Goal: Information Seeking & Learning: Learn about a topic

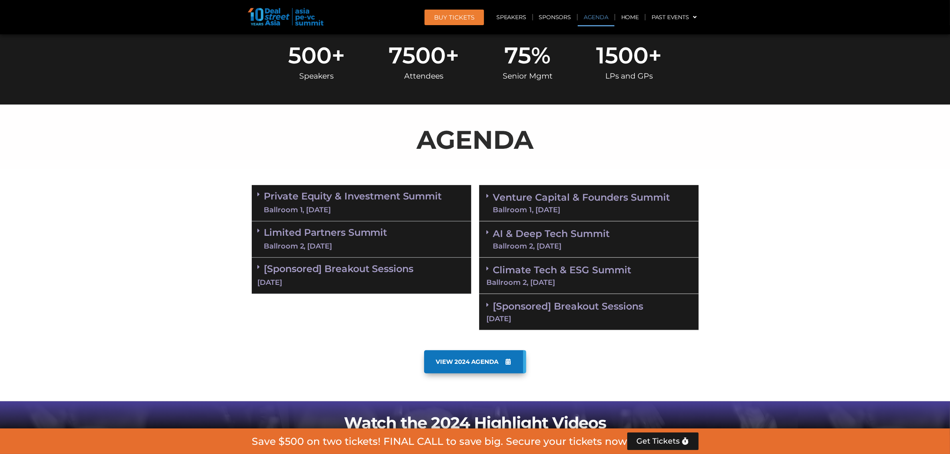
scroll to position [449, 0]
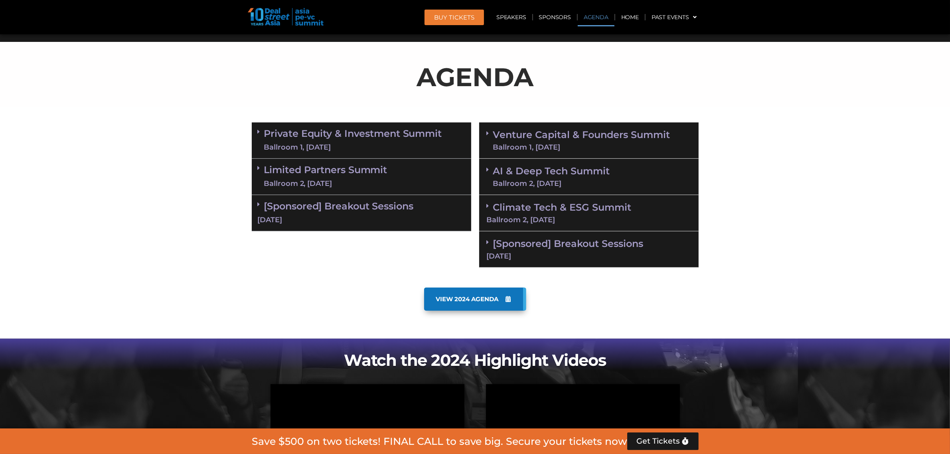
click at [261, 130] on span at bounding box center [261, 131] width 6 height 7
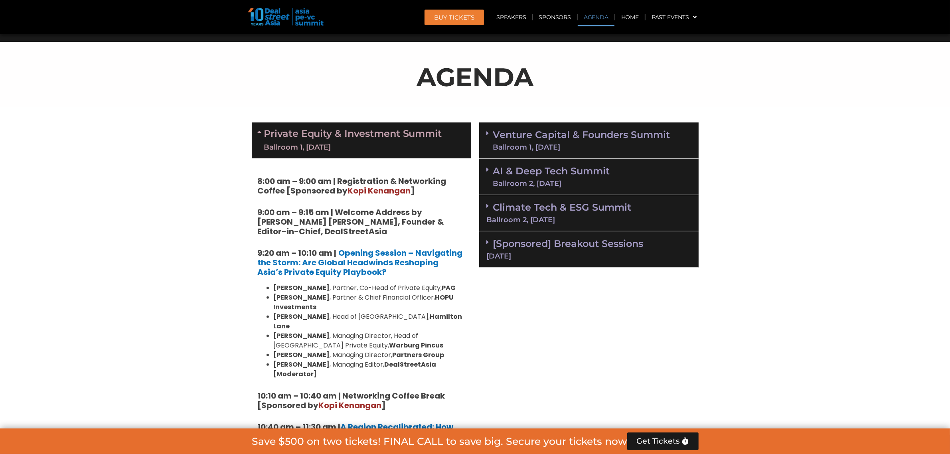
click at [258, 132] on icon at bounding box center [261, 131] width 6 height 6
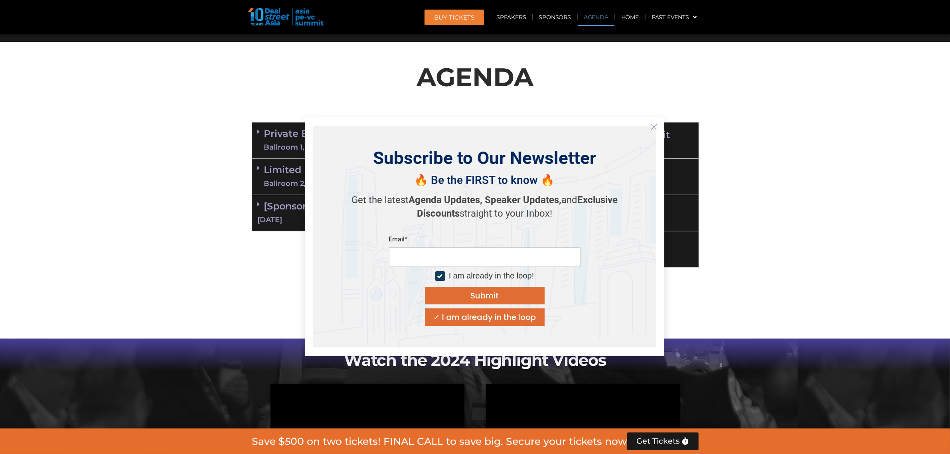
drag, startPoint x: 446, startPoint y: 132, endPoint x: 199, endPoint y: 138, distance: 246.6
click at [192, 134] on section "Private Equity & Investment Summit Ballroom 1, [DATE] 8:00 am – 9:00 am | Regis…" at bounding box center [475, 194] width 950 height 153
click at [653, 128] on icon "Close" at bounding box center [653, 127] width 7 height 7
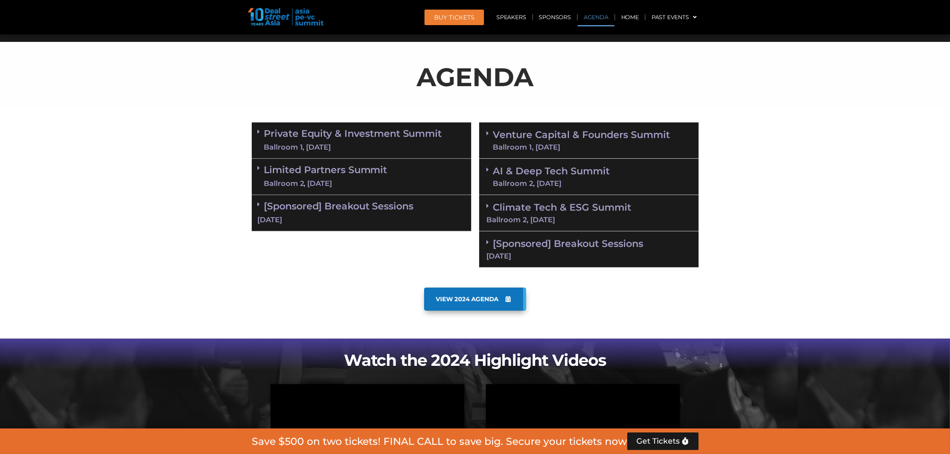
click at [782, 291] on section "VIEW 2024 AGENDA" at bounding box center [475, 311] width 950 height 55
click at [101, 208] on section "Private Equity & Investment Summit Ballroom 1, [DATE] 8:00 am – 9:00 am | Regis…" at bounding box center [475, 194] width 950 height 153
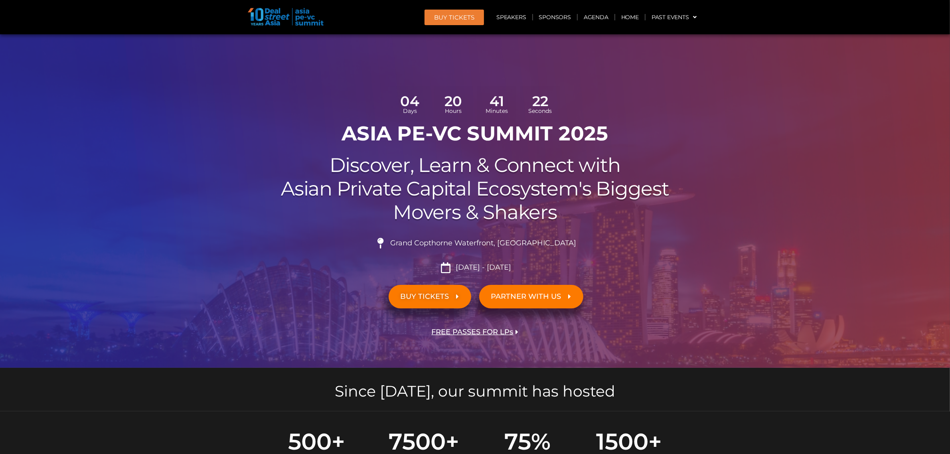
scroll to position [399, 0]
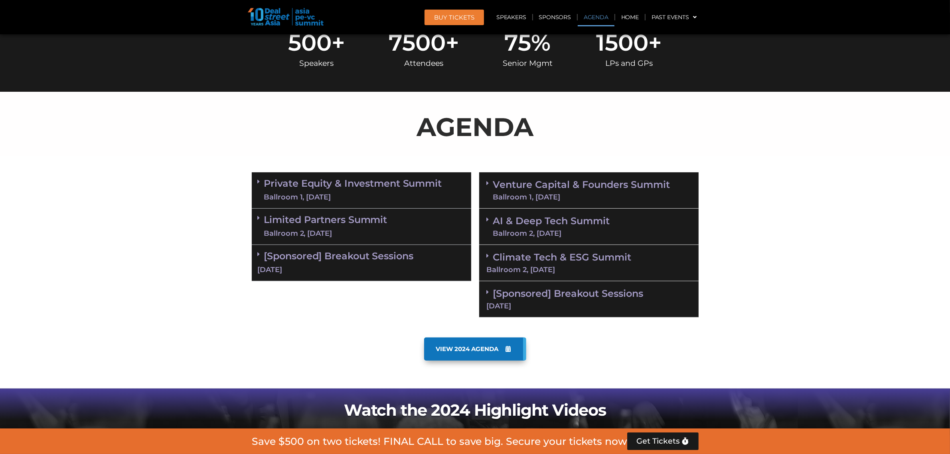
click at [92, 174] on section "Private Equity & Investment Summit Ballroom 1, [DATE] 8:00 am – 9:00 am | Regis…" at bounding box center [475, 244] width 950 height 153
drag, startPoint x: 201, startPoint y: 170, endPoint x: 193, endPoint y: 164, distance: 9.7
click at [201, 170] on section "Private Equity & Investment Summit Ballroom 1, [DATE] 8:00 am – 9:00 am | Regis…" at bounding box center [475, 244] width 950 height 153
click at [842, 282] on section "Private Equity & Investment Summit Ballroom 1, [DATE] 8:00 am – 9:00 am | Regis…" at bounding box center [475, 244] width 950 height 153
click at [791, 272] on section "Private Equity & Investment Summit Ballroom 1, [DATE] 8:00 am – 9:00 am | Regis…" at bounding box center [475, 244] width 950 height 153
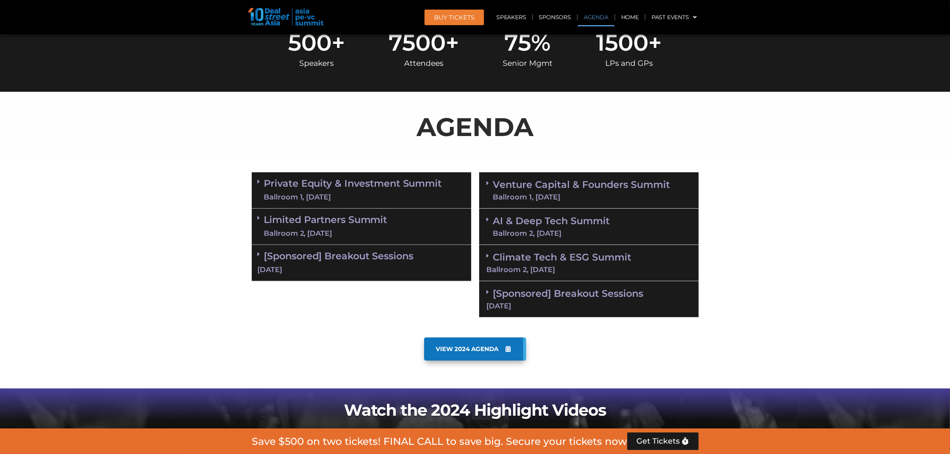
click at [864, 336] on section "VIEW 2024 AGENDA" at bounding box center [475, 360] width 950 height 55
click at [824, 269] on section "Private Equity & Investment Summit Ballroom 1, [DATE] 8:00 am – 9:00 am | Regis…" at bounding box center [475, 244] width 950 height 153
drag, startPoint x: 760, startPoint y: 168, endPoint x: 688, endPoint y: 185, distance: 73.6
click at [760, 168] on section "Private Equity & Investment Summit Ballroom 1, [DATE] 8:00 am – 9:00 am | Regis…" at bounding box center [475, 244] width 950 height 153
click at [410, 187] on link "Private Equity & Investment Summit Ballroom 1, 10 Sept" at bounding box center [353, 190] width 178 height 24
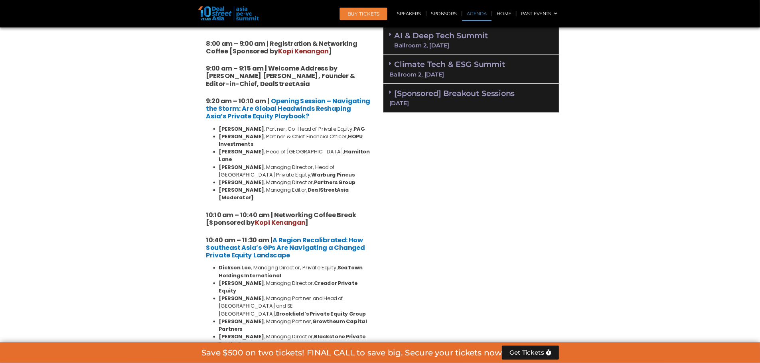
scroll to position [598, 0]
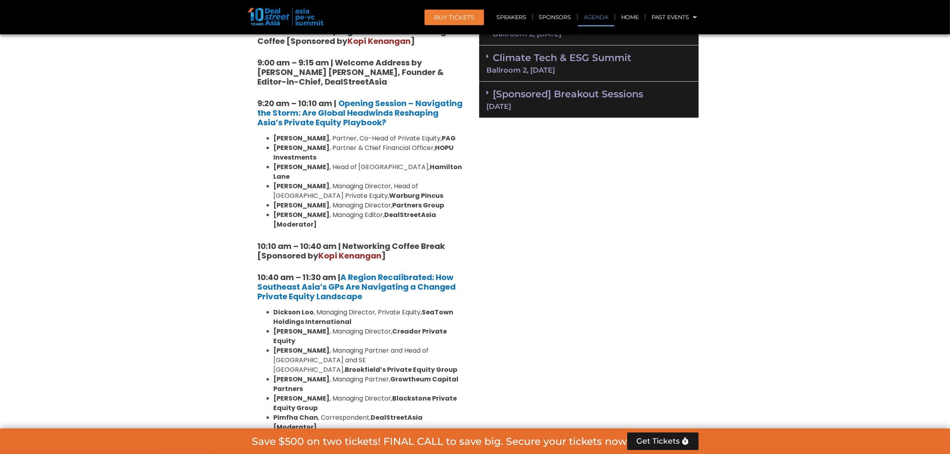
drag, startPoint x: 314, startPoint y: 105, endPoint x: 541, endPoint y: 200, distance: 246.2
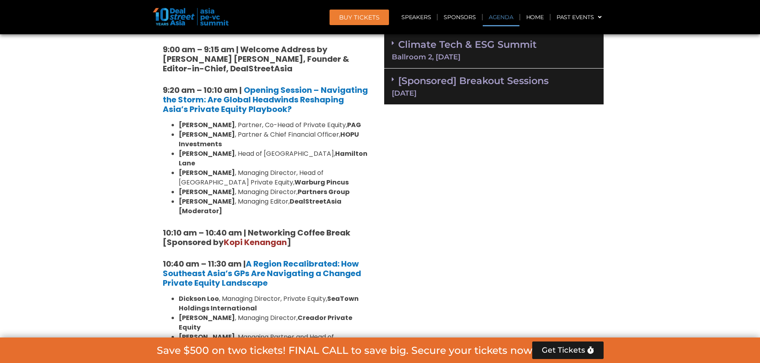
scroll to position [718, 0]
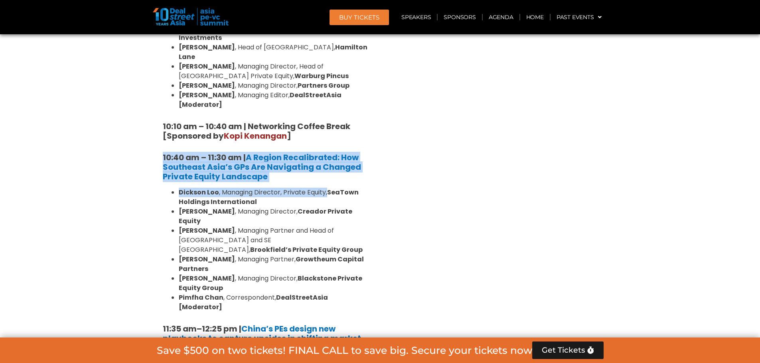
drag, startPoint x: 115, startPoint y: 128, endPoint x: 370, endPoint y: 175, distance: 258.7
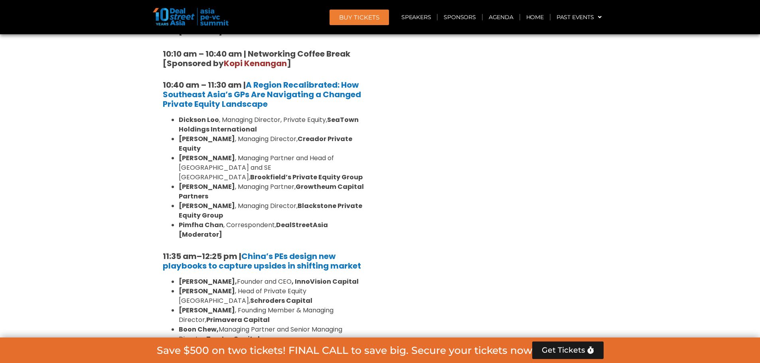
scroll to position [877, 0]
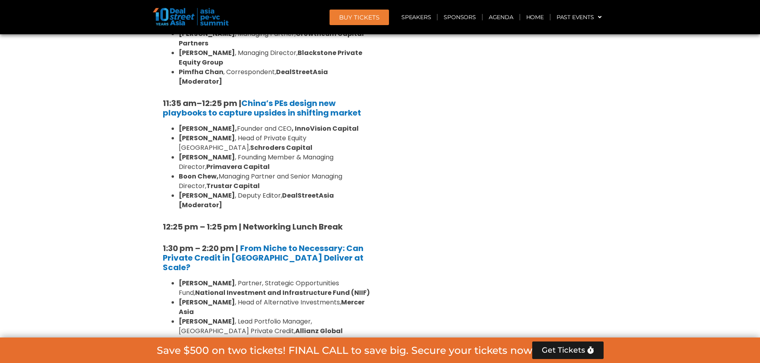
scroll to position [997, 0]
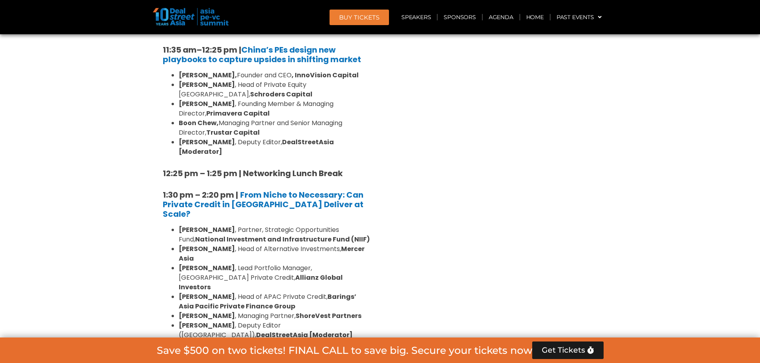
click at [513, 161] on div "Venture Capital & Founders​ Summit Ballroom 1, 11 Sept 8:00 am – 9:00 am | Regi…" at bounding box center [493, 277] width 227 height 1414
drag, startPoint x: 392, startPoint y: 212, endPoint x: 402, endPoint y: 276, distance: 64.1
click at [402, 272] on div "Venture Capital & Founders​ Summit Ballroom 1, 11 Sept 8:00 am – 9:00 am | Regi…" at bounding box center [493, 277] width 227 height 1414
click at [411, 281] on div "Venture Capital & Founders​ Summit Ballroom 1, 11 Sept 8:00 am – 9:00 am | Regi…" at bounding box center [493, 277] width 227 height 1414
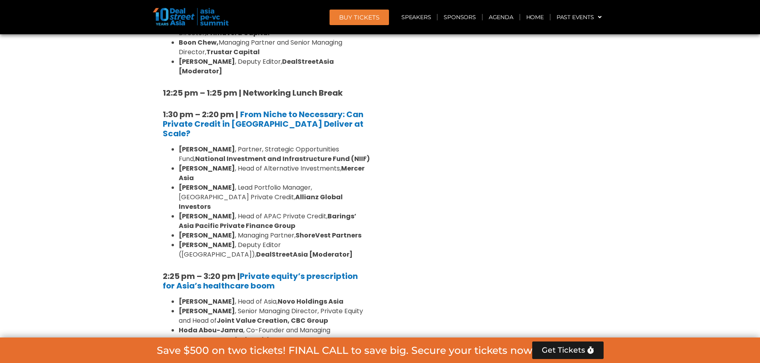
scroll to position [1157, 0]
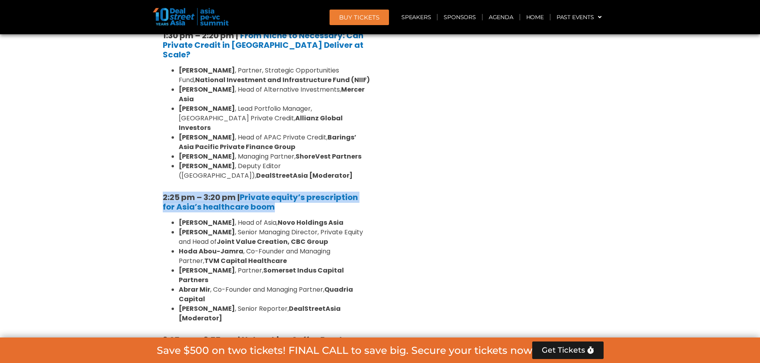
drag, startPoint x: 131, startPoint y: 109, endPoint x: 347, endPoint y: 121, distance: 216.1
click at [334, 121] on section "Private Equity & Investment Summit Ballroom 1, [DATE] 8:00 am – 9:00 am | Regis…" at bounding box center [380, 117] width 760 height 1414
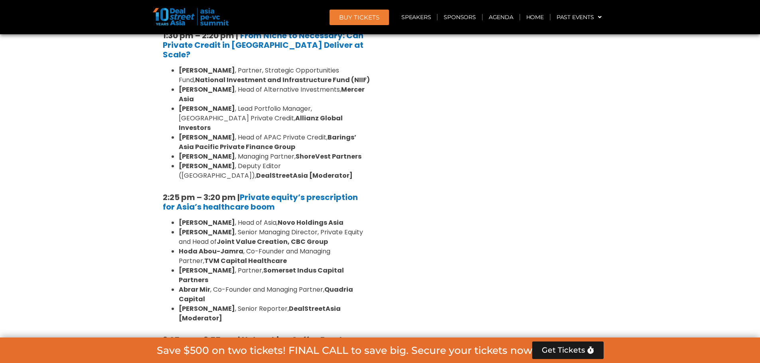
click at [414, 143] on div "Venture Capital & Founders​ Summit Ballroom 1, 11 Sept 8:00 am – 9:00 am | Regi…" at bounding box center [493, 117] width 227 height 1414
click at [416, 245] on div "Venture Capital & Founders​ Summit Ballroom 1, 11 Sept 8:00 am – 9:00 am | Regi…" at bounding box center [493, 117] width 227 height 1414
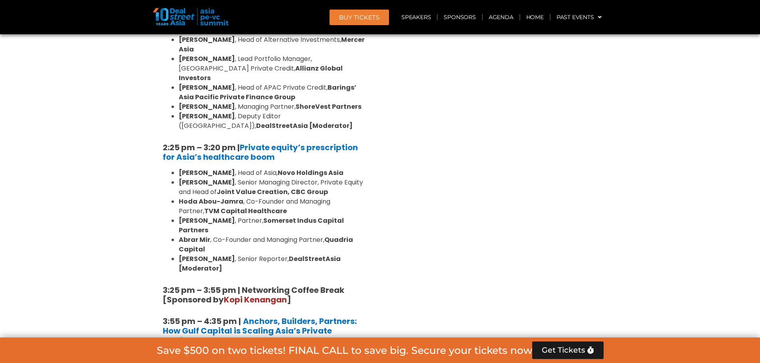
scroll to position [1276, 0]
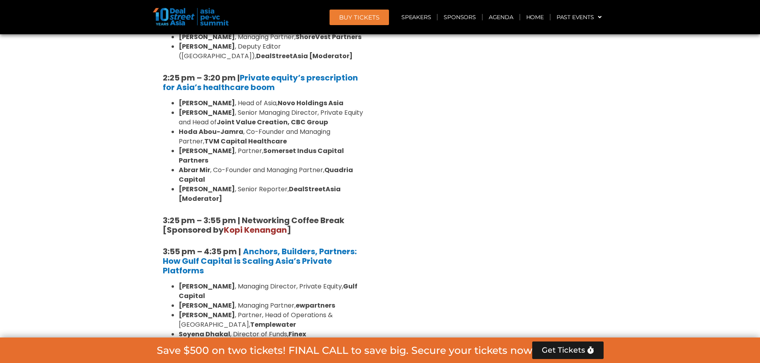
drag, startPoint x: 145, startPoint y: 149, endPoint x: 421, endPoint y: 164, distance: 276.4
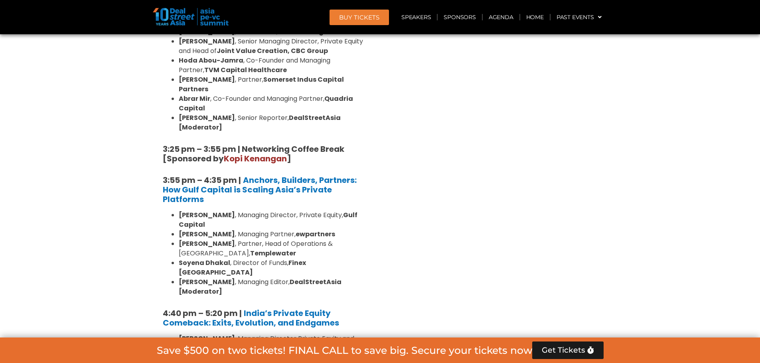
scroll to position [1436, 0]
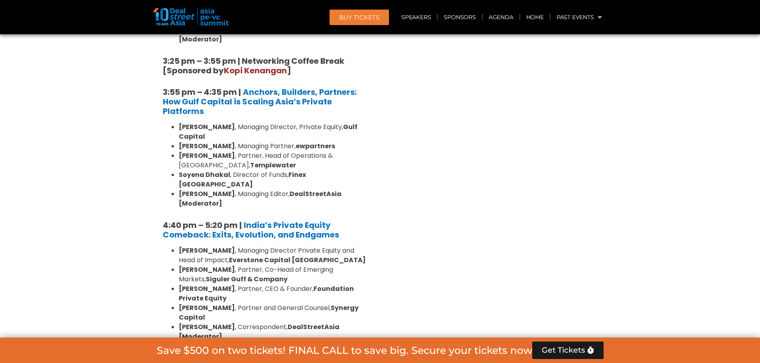
drag, startPoint x: 210, startPoint y: 239, endPoint x: 420, endPoint y: 244, distance: 209.9
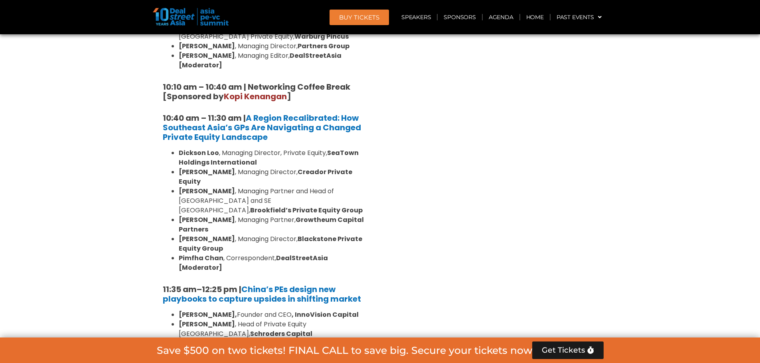
scroll to position [718, 0]
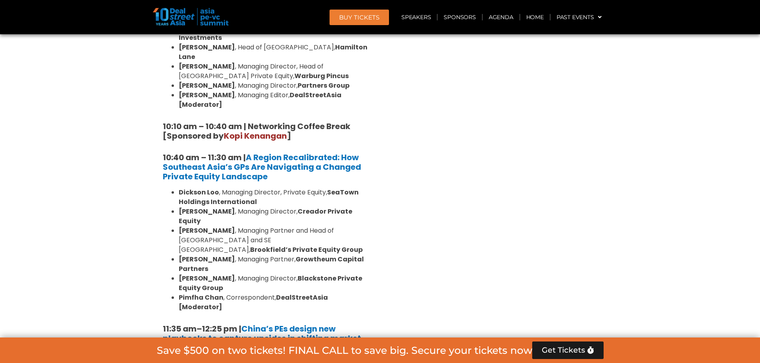
drag, startPoint x: 416, startPoint y: 146, endPoint x: 457, endPoint y: 207, distance: 74.3
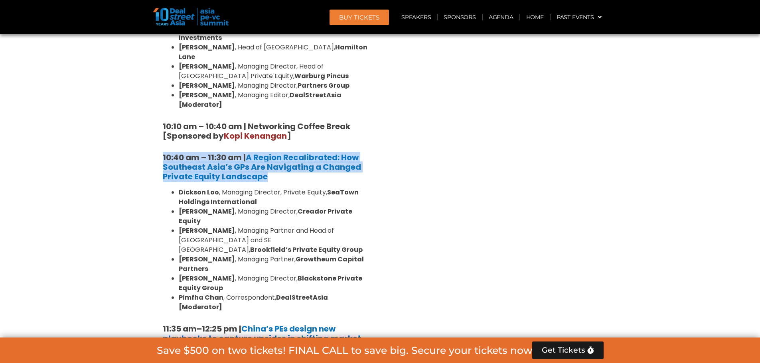
drag, startPoint x: 148, startPoint y: 140, endPoint x: 336, endPoint y: 156, distance: 188.5
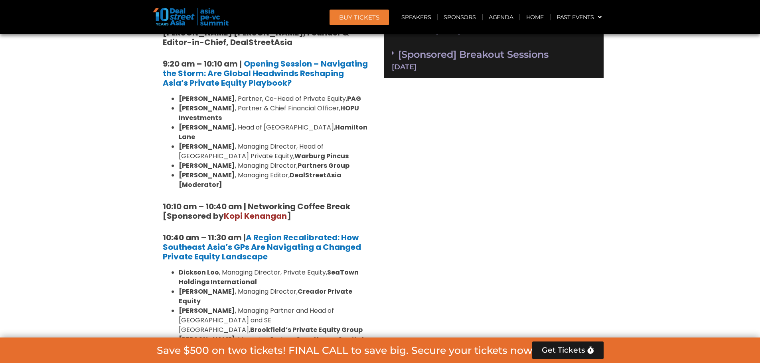
scroll to position [558, 0]
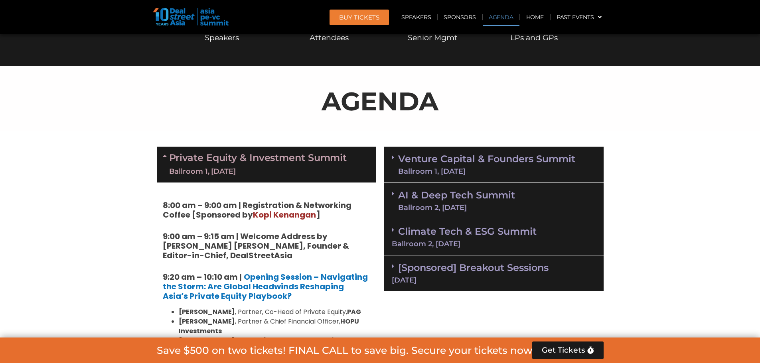
scroll to position [439, 0]
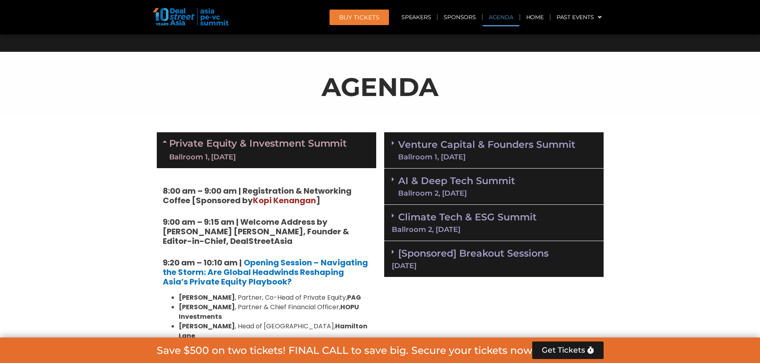
click at [539, 146] on link "Venture Capital & Founders​ Summit Ballroom 1, 11 Sept" at bounding box center [486, 150] width 177 height 21
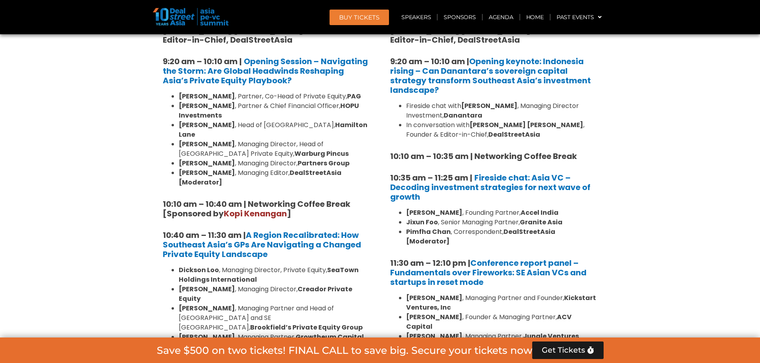
scroll to position [718, 0]
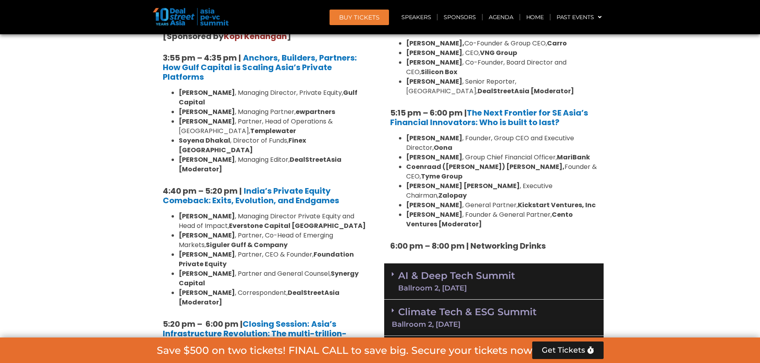
scroll to position [1556, 0]
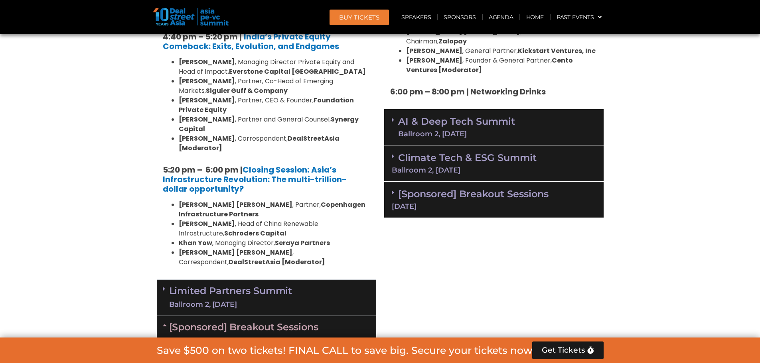
scroll to position [1715, 0]
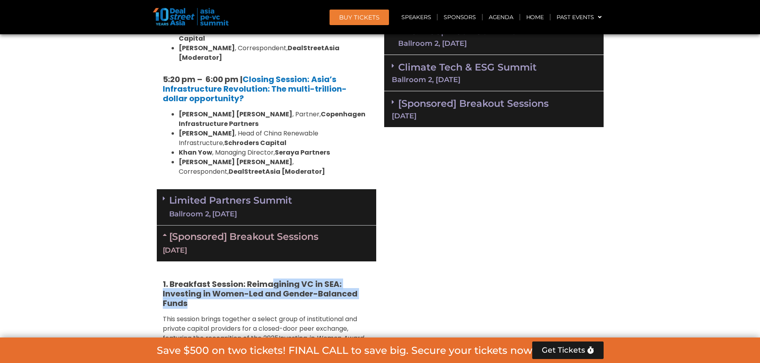
drag, startPoint x: 274, startPoint y: 158, endPoint x: 332, endPoint y: 183, distance: 62.5
click at [331, 280] on h5 "1. Breakfast Session: Reimagining VC in SEA: Investing in Women-Led and Gender-…" at bounding box center [266, 294] width 207 height 29
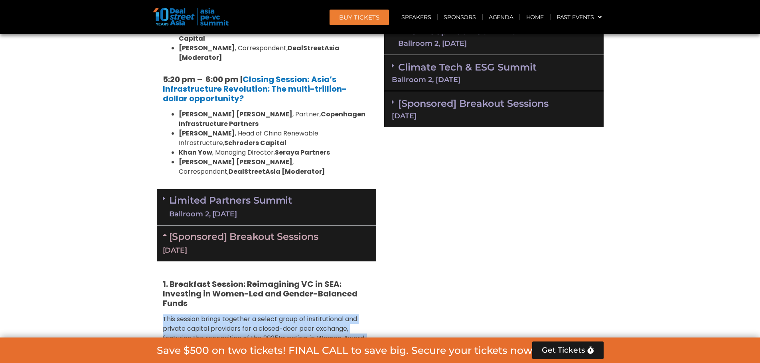
click at [347, 334] on span "Investing in Women Award" at bounding box center [321, 338] width 86 height 9
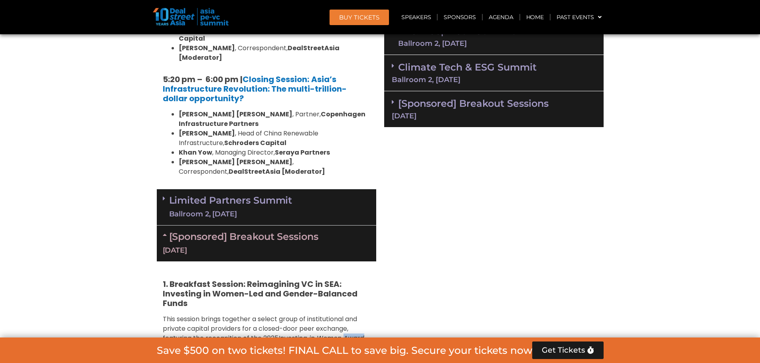
click at [347, 334] on span "Investing in Women Award" at bounding box center [321, 338] width 86 height 9
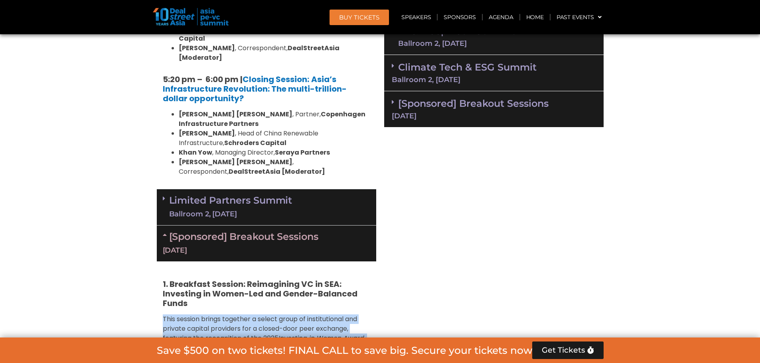
click at [347, 334] on span "Investing in Women Award" at bounding box center [321, 338] width 86 height 9
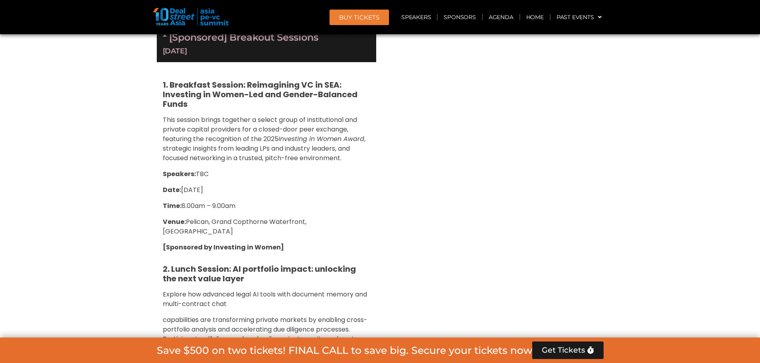
click at [369, 315] on p "capabilities are transforming private markets by enabling cross-portfolio analy…" at bounding box center [266, 343] width 207 height 57
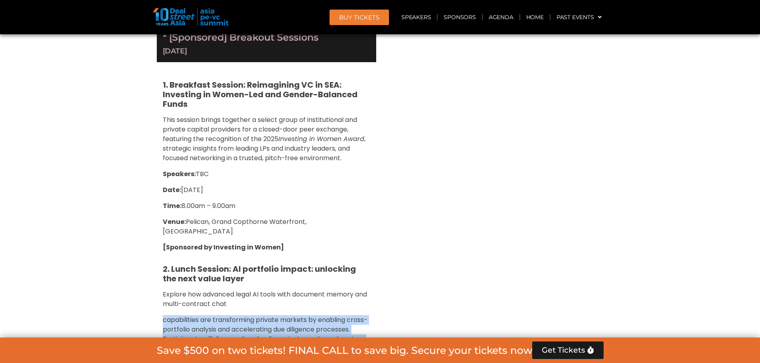
click at [369, 315] on p "capabilities are transforming private markets by enabling cross-portfolio analy…" at bounding box center [266, 343] width 207 height 57
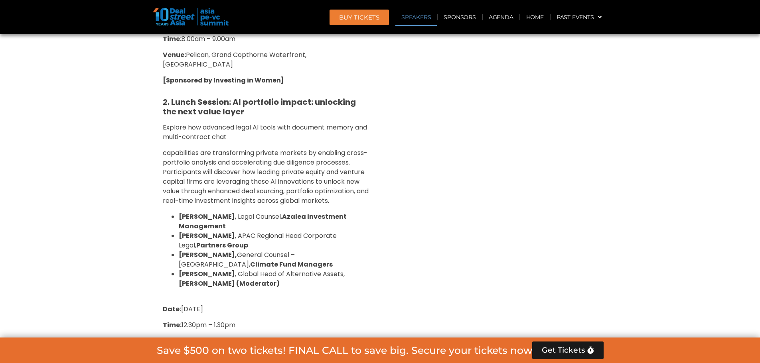
scroll to position [2154, 0]
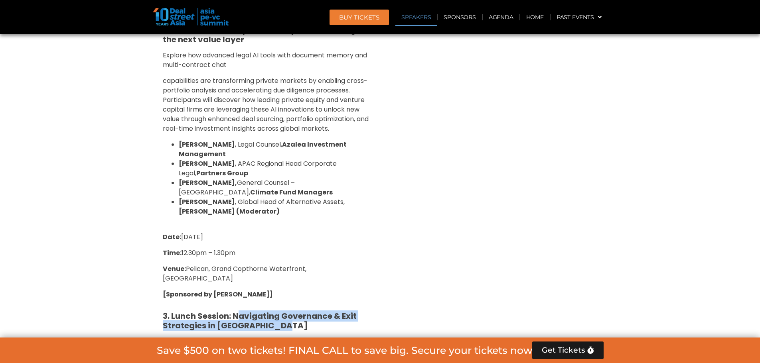
drag, startPoint x: 241, startPoint y: 167, endPoint x: 320, endPoint y: 183, distance: 80.6
click at [308, 312] on h5 "3. Lunch Session: Navigating Governance & Exit Strategies in [GEOGRAPHIC_DATA]" at bounding box center [266, 321] width 207 height 19
click at [354, 189] on div "1. Breakfast Session: Reimagining VC in SEA: Investing in Women-Led and Gender-…" at bounding box center [266, 212] width 219 height 779
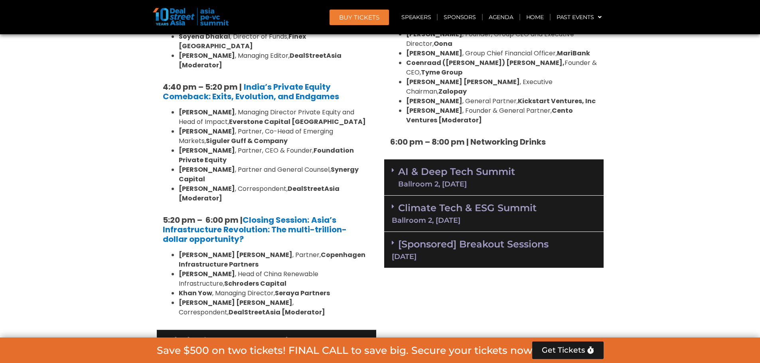
scroll to position [1635, 0]
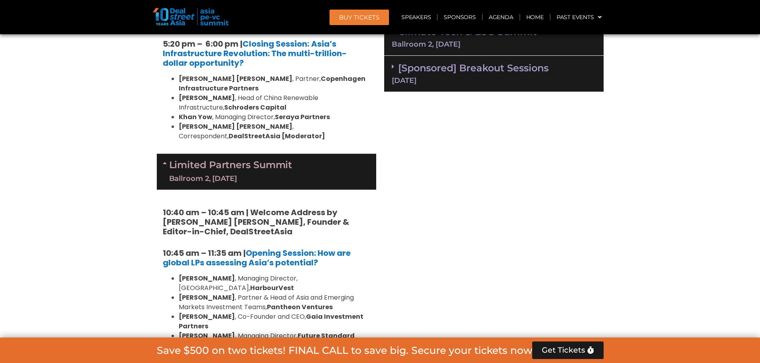
scroll to position [1954, 0]
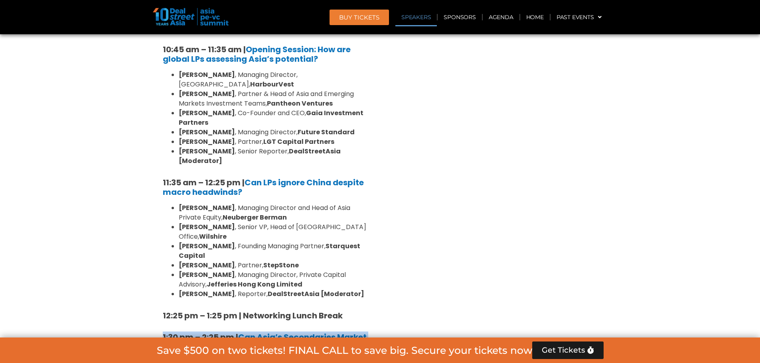
drag, startPoint x: 133, startPoint y: 177, endPoint x: 378, endPoint y: 202, distance: 245.8
click at [340, 194] on section "Private Equity & Investment Summit Ballroom 1, [DATE] 8:00 am – 9:00 am | Regis…" at bounding box center [380, 161] width 760 height 3096
click at [402, 216] on div "Venture Capital & Founders​ Summit Ballroom 1, 11 Sept 8:00 am – 9:00 am | Regi…" at bounding box center [493, 161] width 227 height 3096
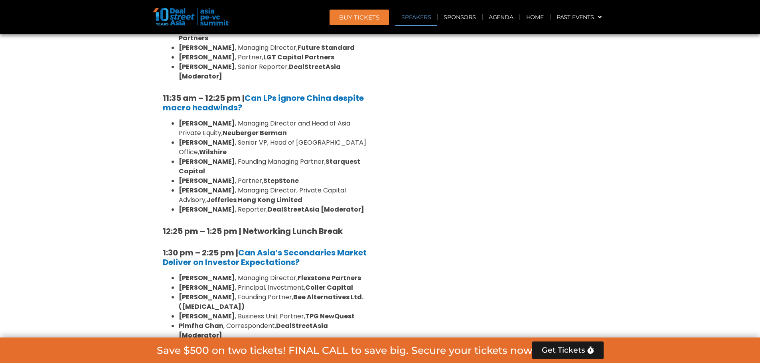
scroll to position [2114, 0]
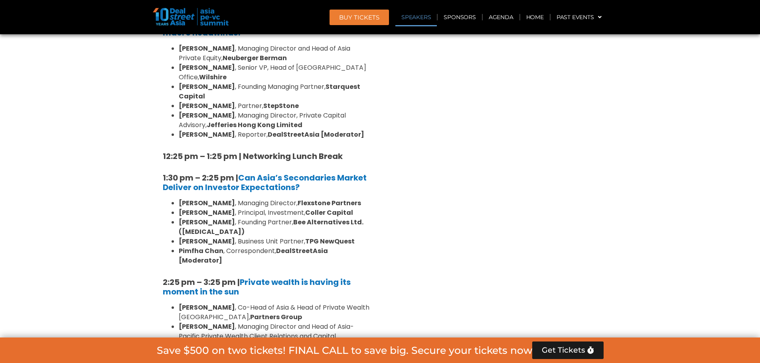
click at [411, 198] on div "Venture Capital & Founders​ Summit Ballroom 1, 11 Sept 8:00 am – 9:00 am | Regi…" at bounding box center [493, 1] width 227 height 3096
click at [405, 183] on div "Venture Capital & Founders​ Summit Ballroom 1, 11 Sept 8:00 am – 9:00 am | Regi…" at bounding box center [493, 1] width 227 height 3096
click at [398, 128] on div "Venture Capital & Founders​ Summit Ballroom 1, 11 Sept 8:00 am – 9:00 am | Regi…" at bounding box center [493, 1] width 227 height 3096
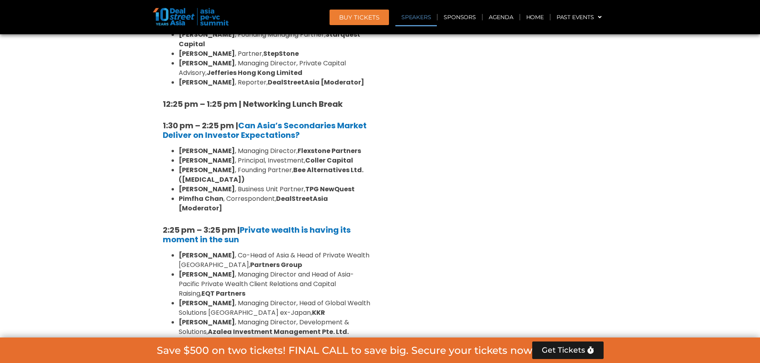
scroll to position [2194, 0]
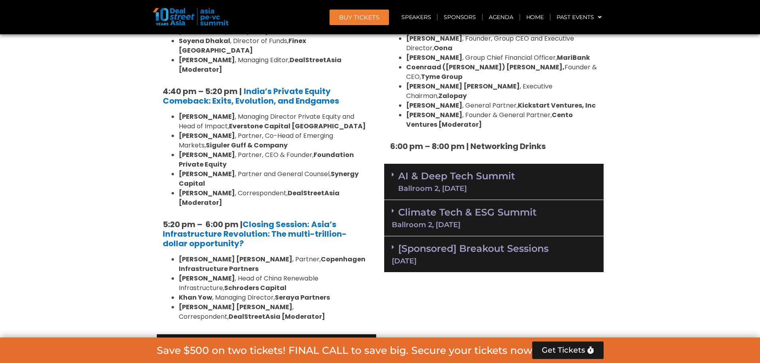
scroll to position [1556, 0]
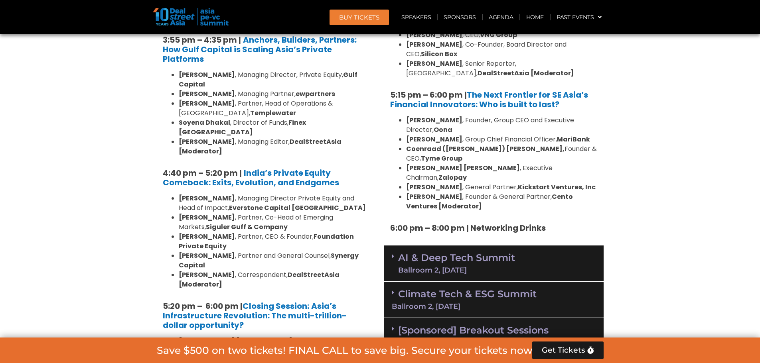
scroll to position [1476, 0]
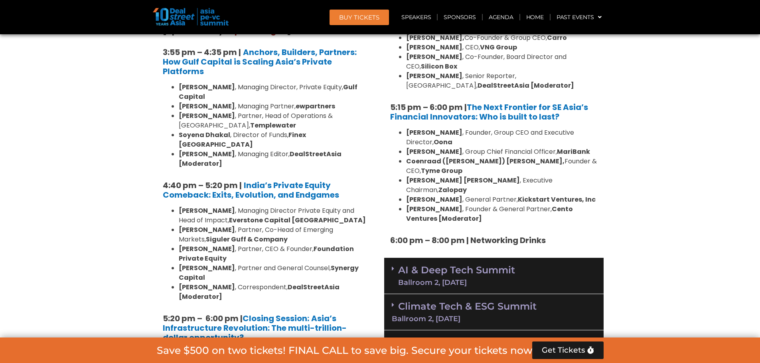
click at [488, 301] on link "Climate Tech & ESG Summit Ballroom 2, 11 Sept" at bounding box center [494, 312] width 204 height 22
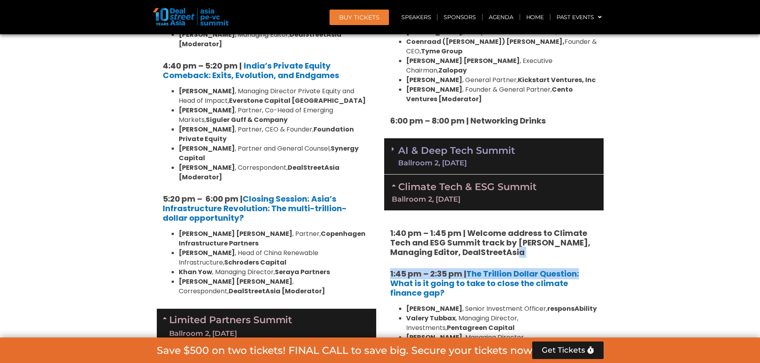
drag, startPoint x: 603, startPoint y: 224, endPoint x: 602, endPoint y: 256, distance: 31.9
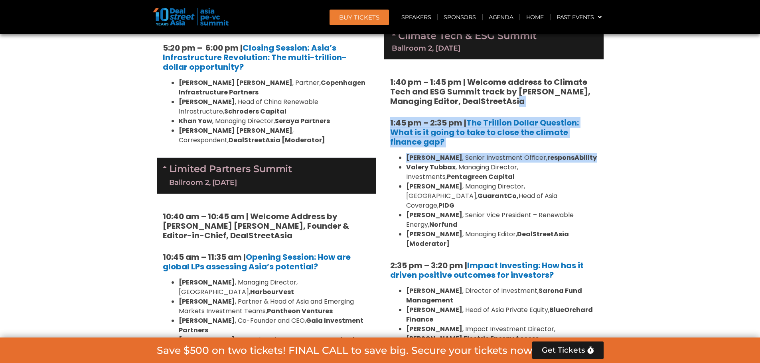
scroll to position [1795, 0]
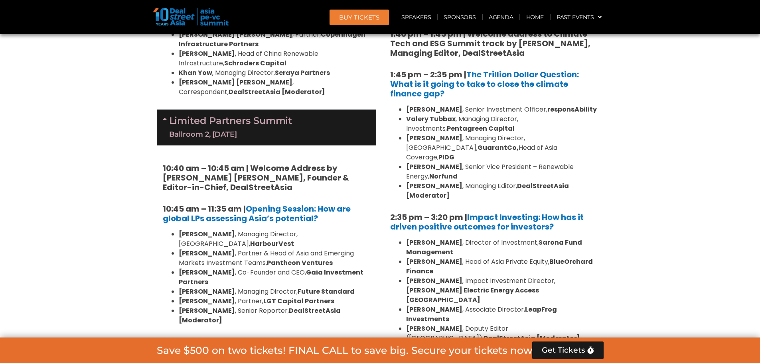
click at [653, 217] on section "Private Equity & Investment Summit Ballroom 1, [DATE] 8:00 am – 9:00 am | Regis…" at bounding box center [380, 320] width 760 height 3096
click at [643, 288] on section "Private Equity & Investment Summit Ballroom 1, [DATE] 8:00 am – 9:00 am | Regis…" at bounding box center [380, 320] width 760 height 3096
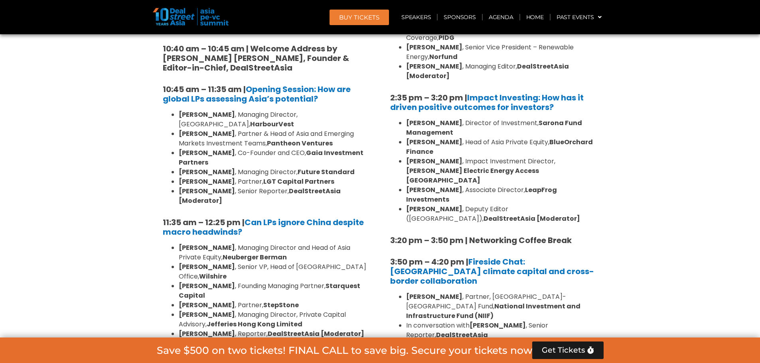
click at [659, 258] on section "Private Equity & Investment Summit Ballroom 1, [DATE] 8:00 am – 9:00 am | Regis…" at bounding box center [380, 201] width 760 height 3096
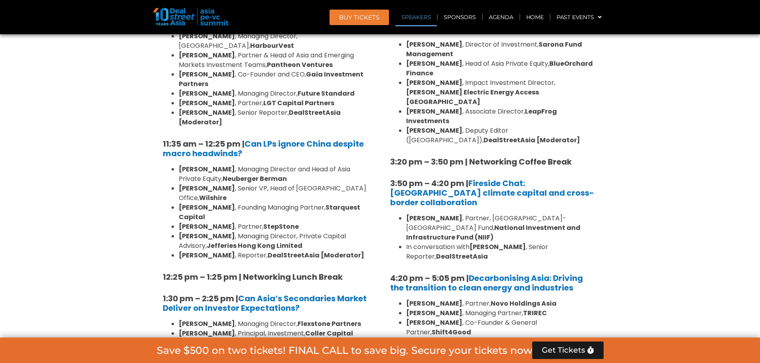
scroll to position [2074, 0]
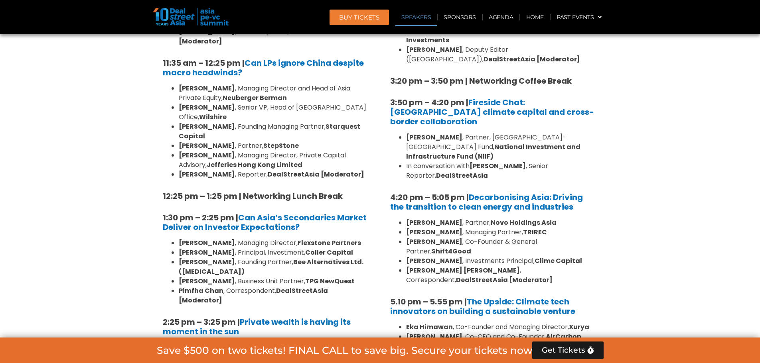
click at [632, 207] on section "Private Equity & Investment Summit Ballroom 1, [DATE] 8:00 am – 9:00 am | Regis…" at bounding box center [380, 41] width 760 height 3096
click at [613, 190] on section "Private Equity & Investment Summit Ballroom 1, [DATE] 8:00 am – 9:00 am | Regis…" at bounding box center [380, 41] width 760 height 3096
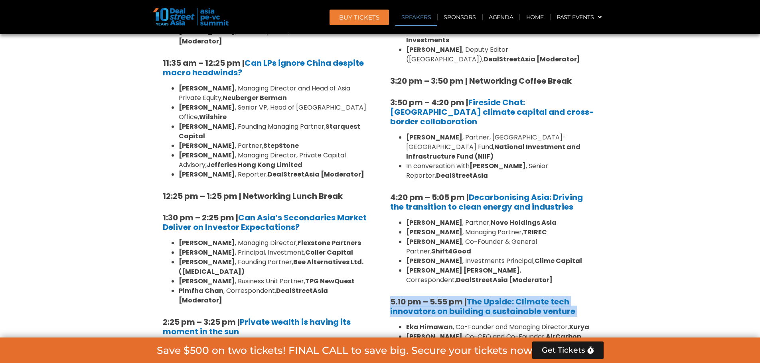
click at [613, 190] on section "Private Equity & Investment Summit Ballroom 1, [DATE] 8:00 am – 9:00 am | Regis…" at bounding box center [380, 41] width 760 height 3096
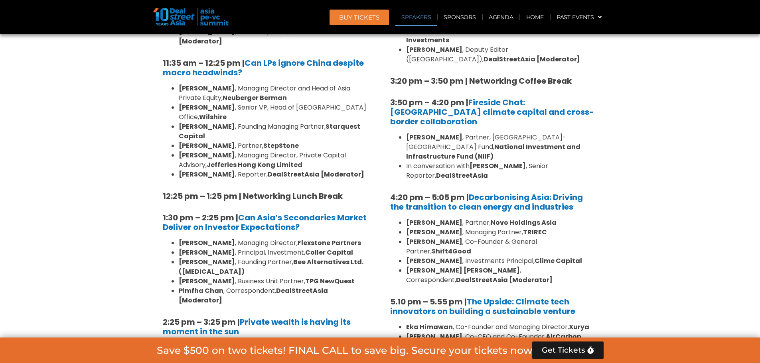
click at [615, 201] on section "Private Equity & Investment Summit Ballroom 1, [DATE] 8:00 am – 9:00 am | Regis…" at bounding box center [380, 41] width 760 height 3096
click at [616, 201] on section "Private Equity & Investment Summit Ballroom 1, [DATE] 8:00 am – 9:00 am | Regis…" at bounding box center [380, 41] width 760 height 3096
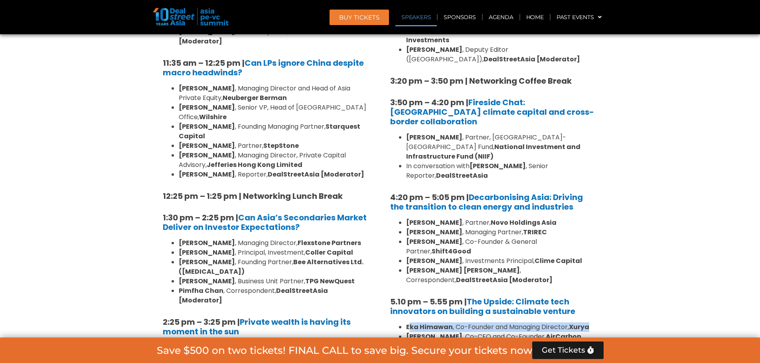
click at [616, 201] on section "Private Equity & Investment Summit Ballroom 1, [DATE] 8:00 am – 9:00 am | Regis…" at bounding box center [380, 41] width 760 height 3096
click at [641, 211] on section "Private Equity & Investment Summit Ballroom 1, [DATE] 8:00 am – 9:00 am | Regis…" at bounding box center [380, 41] width 760 height 3096
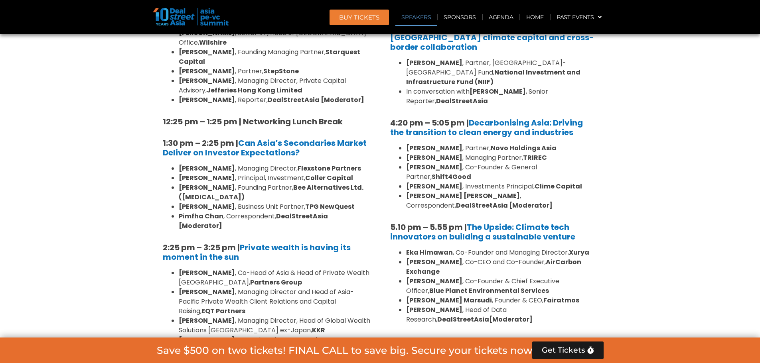
scroll to position [2234, 0]
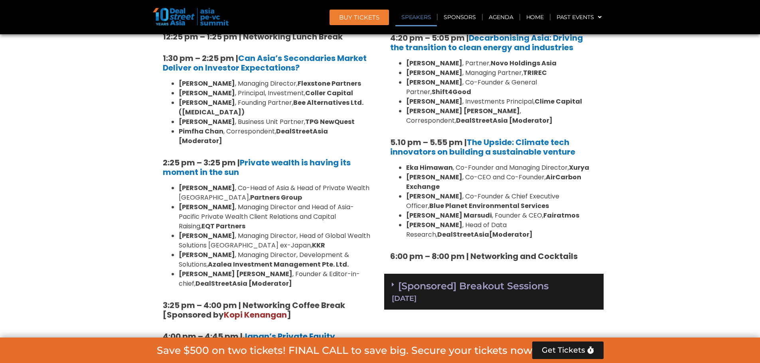
click at [501, 274] on div "[Sponsored] Breakout Sessions 11 Sept" at bounding box center [493, 292] width 219 height 36
drag, startPoint x: 448, startPoint y: 221, endPoint x: 565, endPoint y: 225, distance: 116.9
click at [561, 327] on strong "1. Lunch Session: Why [GEOGRAPHIC_DATA]?: Scalable Exit Pathways for Asia’s Gro…" at bounding box center [483, 342] width 186 height 30
click at [565, 328] on h5 "1. Lunch Session: Why [GEOGRAPHIC_DATA]?: Scalable Exit Pathways for Asia’s Gro…" at bounding box center [493, 342] width 207 height 29
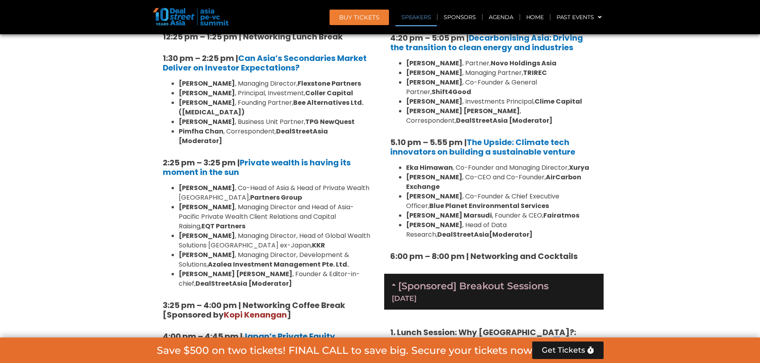
click at [565, 328] on h5 "1. Lunch Session: Why [GEOGRAPHIC_DATA]?: Scalable Exit Pathways for Asia’s Gro…" at bounding box center [493, 342] width 207 height 29
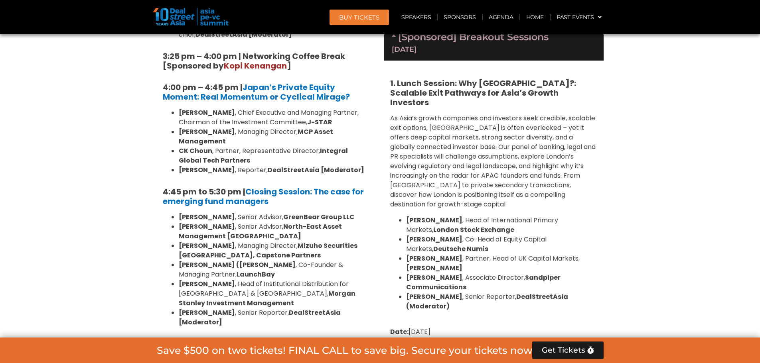
scroll to position [2513, 0]
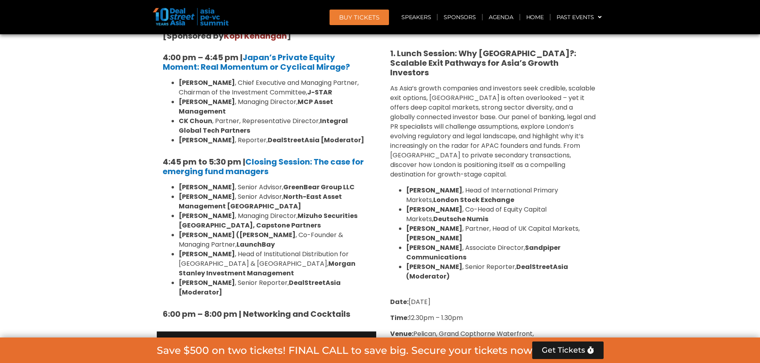
drag, startPoint x: 473, startPoint y: 243, endPoint x: 523, endPoint y: 258, distance: 52.4
click at [513, 254] on div "1. Lunch Session: Why London?: Scalable Exit Pathways for Asia’s Growth Investo…" at bounding box center [493, 325] width 219 height 588
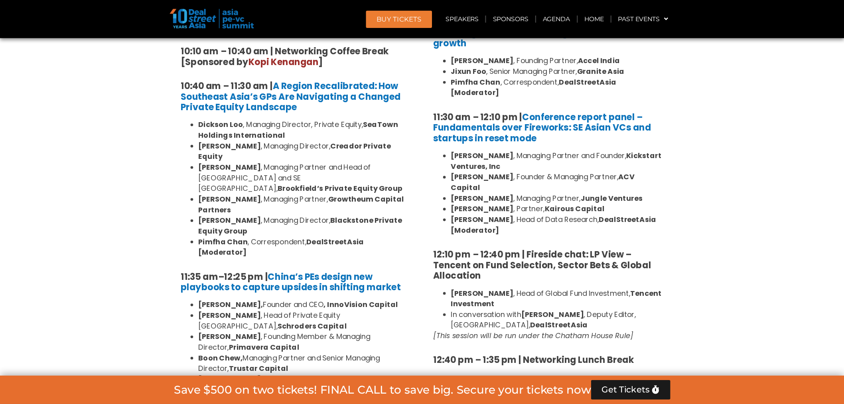
scroll to position [718, 0]
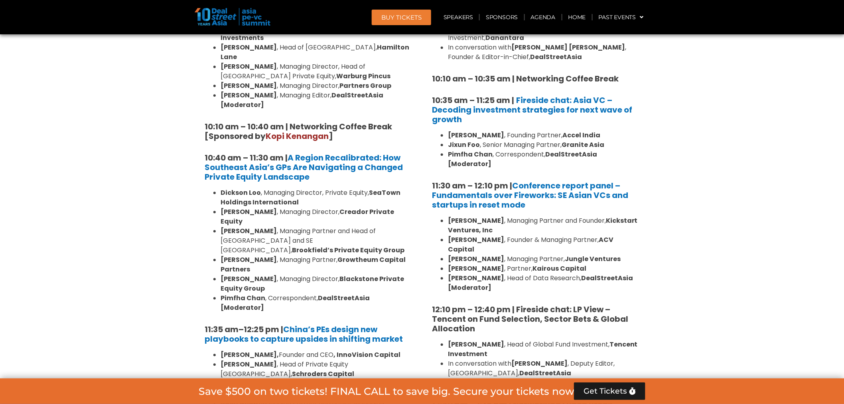
click at [237, 323] on strong "China’s PEs design new playbooks to capture upsides in shifting market" at bounding box center [304, 333] width 198 height 21
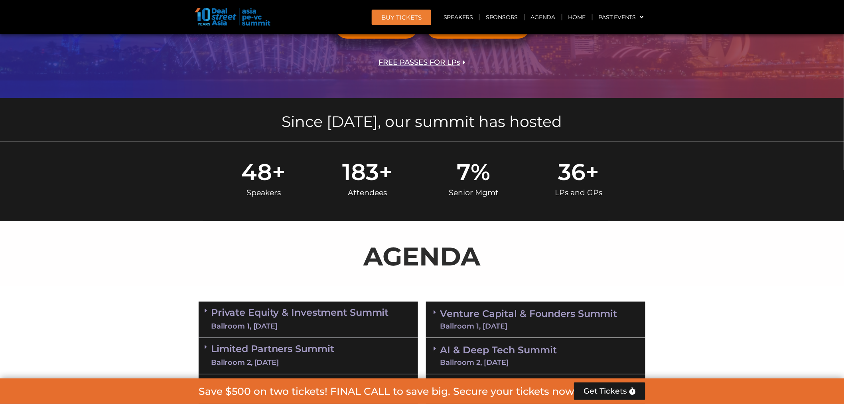
scroll to position [22, 0]
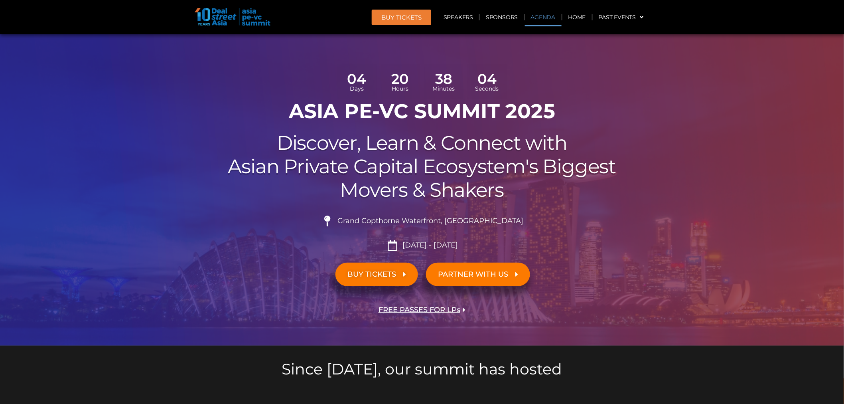
click at [544, 20] on link "Agenda" at bounding box center [543, 17] width 37 height 18
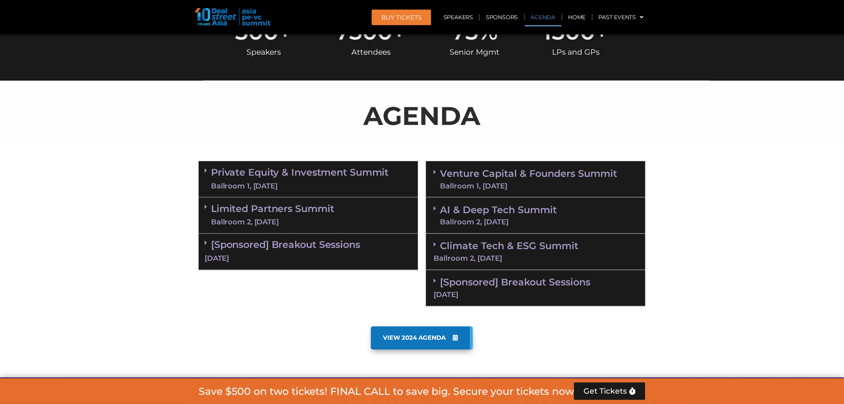
scroll to position [459, 0]
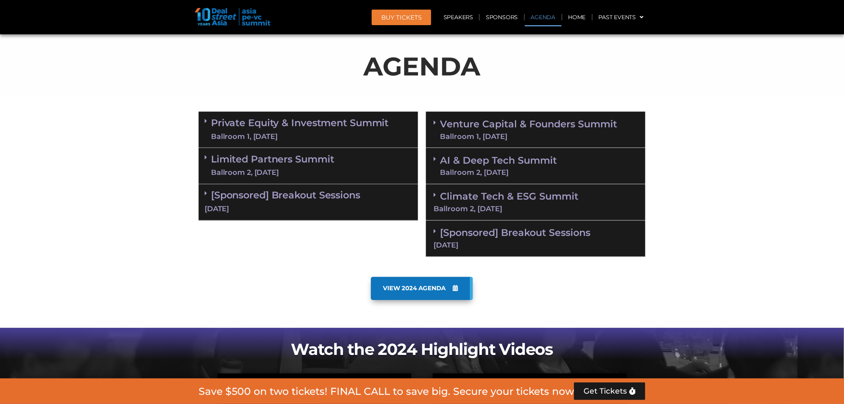
click at [283, 154] on link "Limited Partners Summit Ballroom 2, 10 Sept" at bounding box center [272, 166] width 123 height 24
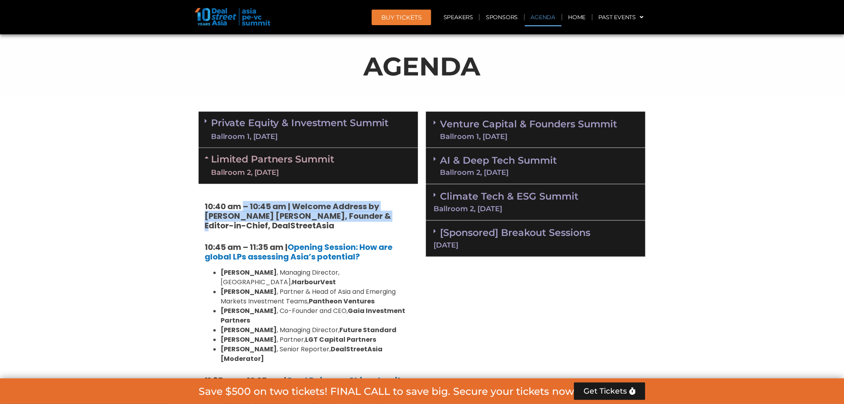
drag, startPoint x: 291, startPoint y: 205, endPoint x: 361, endPoint y: 220, distance: 71.5
click at [359, 220] on strong "10:40 am – 10:45 am | Welcome Address by [PERSON_NAME] [PERSON_NAME], Founder &…" at bounding box center [298, 216] width 186 height 30
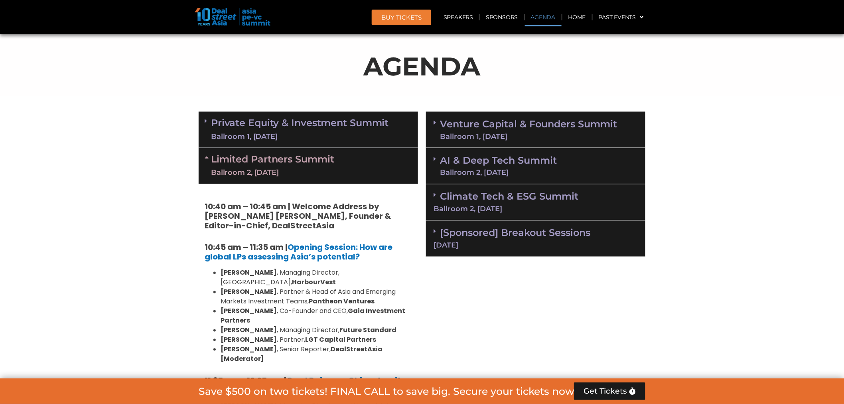
click at [361, 220] on strong "10:40 am – 10:45 am | Welcome Address by [PERSON_NAME] [PERSON_NAME], Founder &…" at bounding box center [298, 216] width 186 height 30
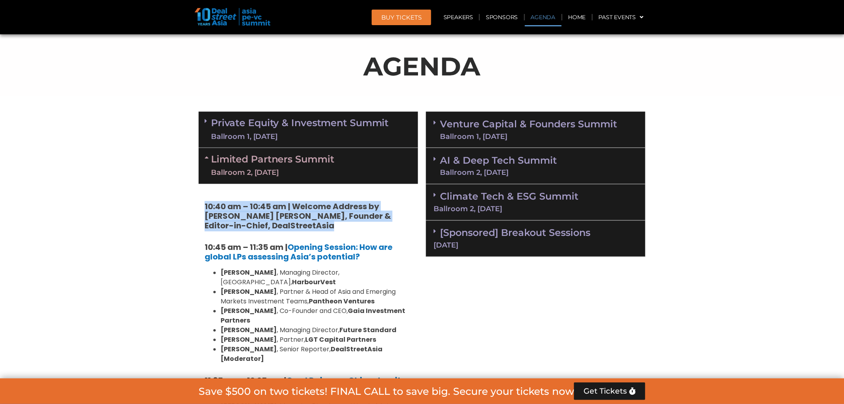
click at [361, 220] on strong "10:40 am – 10:45 am | Welcome Address by [PERSON_NAME] [PERSON_NAME], Founder &…" at bounding box center [298, 216] width 186 height 30
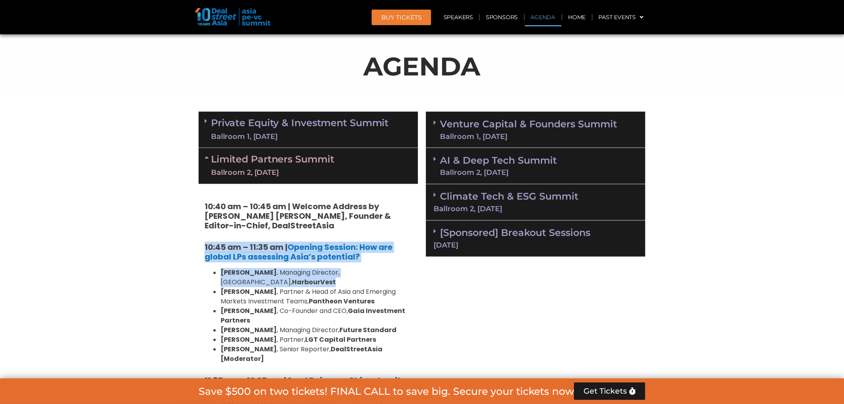
drag, startPoint x: 130, startPoint y: 239, endPoint x: 202, endPoint y: 288, distance: 87.3
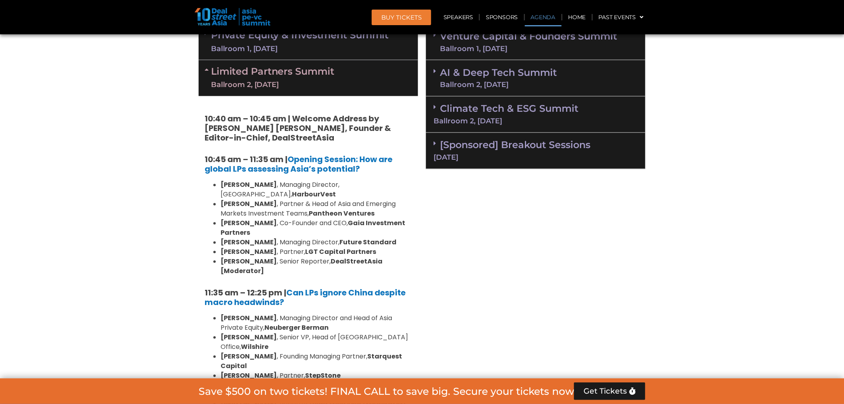
scroll to position [548, 0]
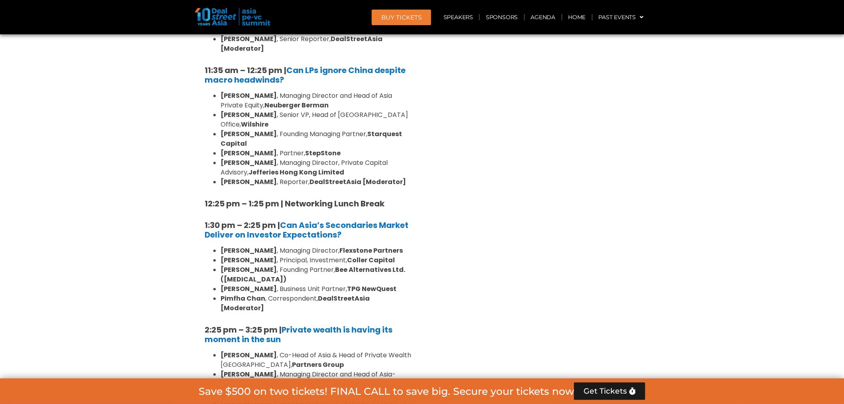
click at [117, 294] on section "Private Equity & Investment Summit Ballroom 1, [DATE] 8:00 am – 9:00 am | Regis…" at bounding box center [422, 307] width 844 height 1021
click at [444, 256] on div "Venture Capital & Founders​ Summit Ballroom 1, 11 Sept 8:00 am – 9:00 am | Regi…" at bounding box center [535, 307] width 227 height 1021
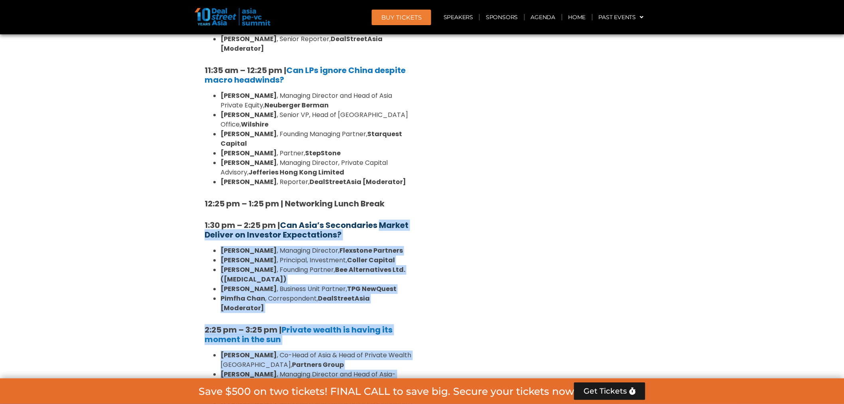
drag, startPoint x: 432, startPoint y: 193, endPoint x: 379, endPoint y: 198, distance: 52.9
click at [379, 198] on div "Private Equity & Investment Summit Ballroom 1, 10 Sept 8:00 am – 9:00 am | Regi…" at bounding box center [422, 307] width 455 height 1021
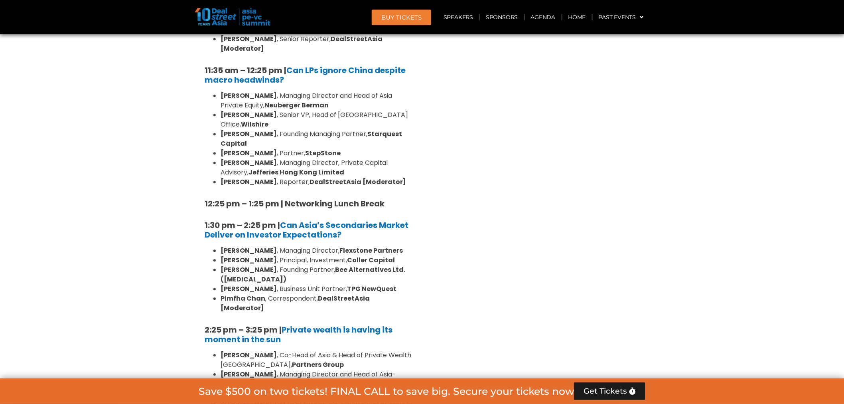
click at [453, 215] on div "Venture Capital & Founders​ Summit Ballroom 1, 11 Sept 8:00 am – 9:00 am | Regi…" at bounding box center [535, 307] width 227 height 1021
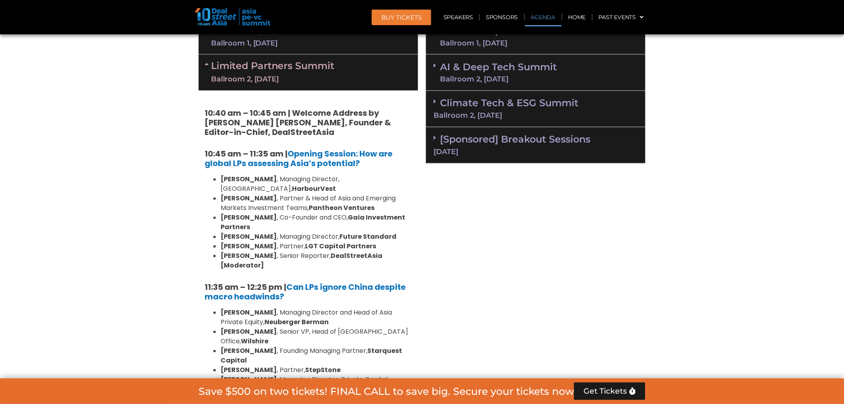
scroll to position [548, 0]
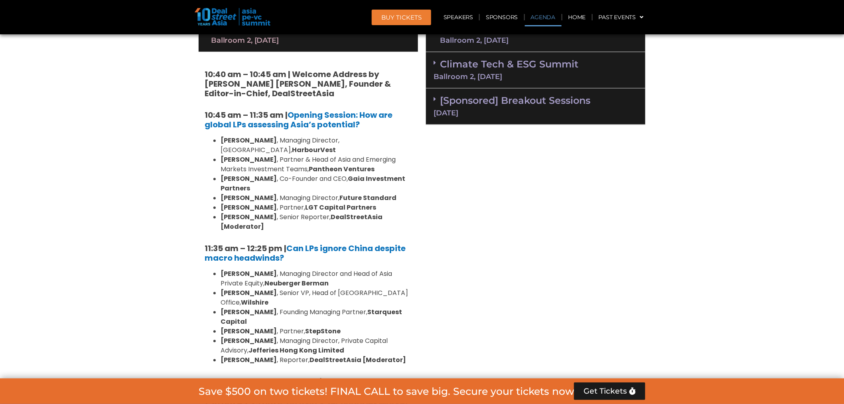
scroll to position [725, 0]
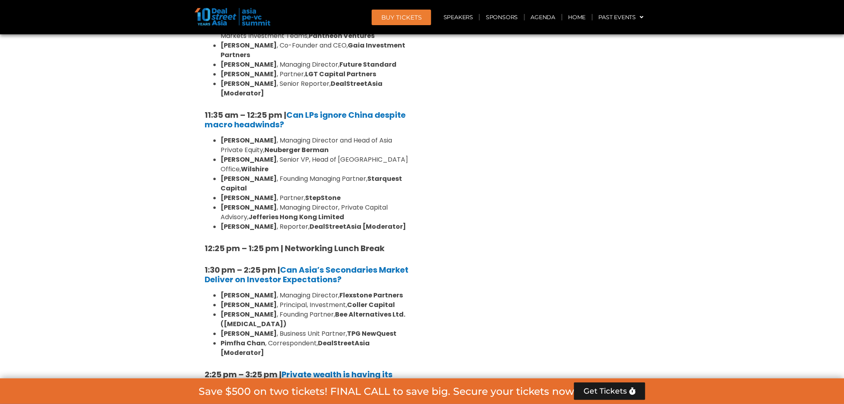
click at [771, 173] on section "Private Equity & Investment Summit Ballroom 1, [DATE] 8:00 am – 9:00 am | Regis…" at bounding box center [422, 352] width 844 height 1021
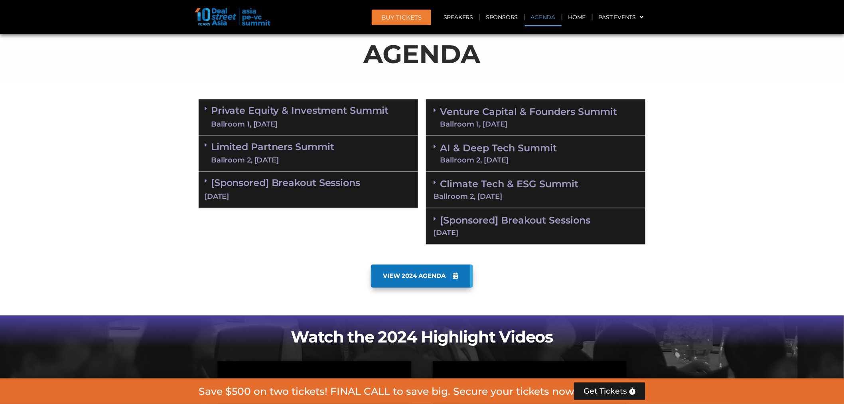
scroll to position [487, 0]
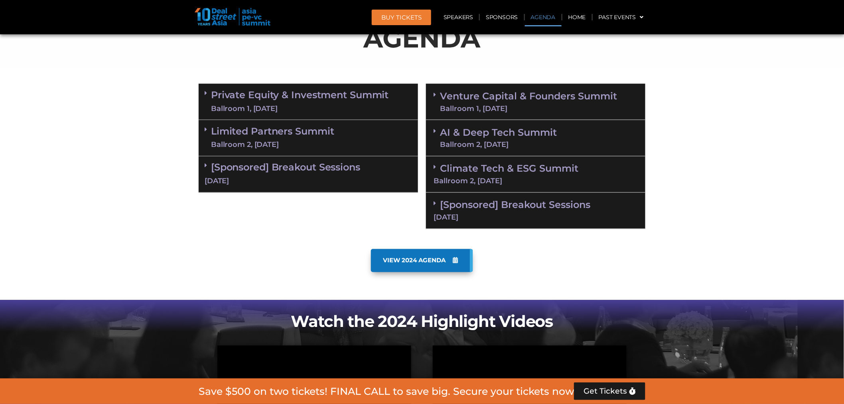
click at [161, 98] on section "Private Equity & Investment Summit Ballroom 1, [DATE] 8:00 am – 9:00 am | Regis…" at bounding box center [422, 156] width 844 height 153
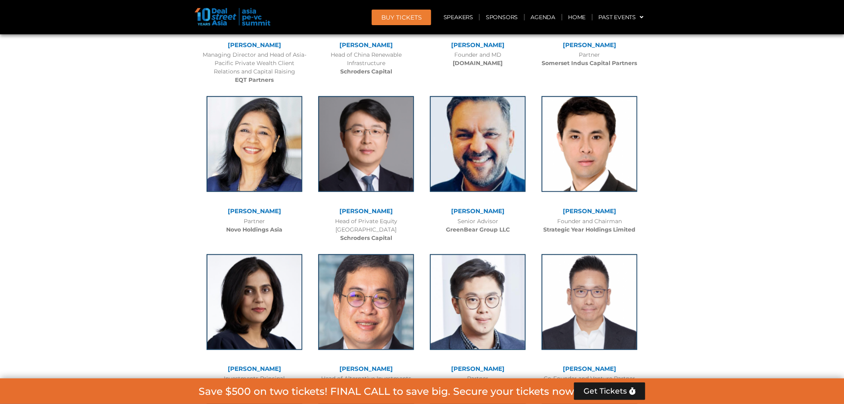
scroll to position [5052, 0]
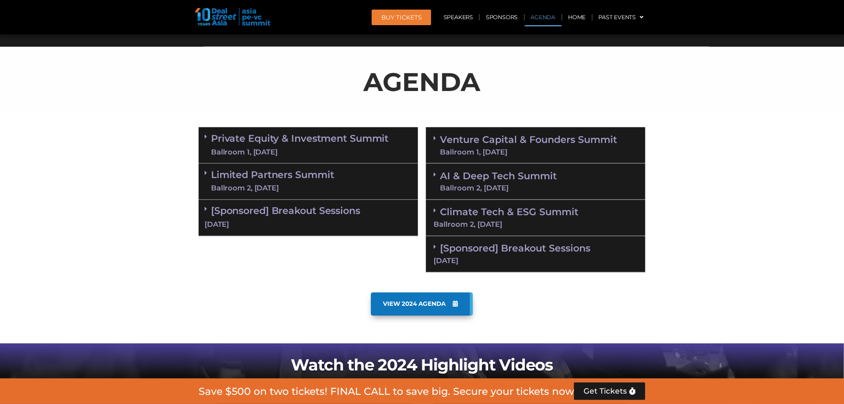
scroll to position [406, 0]
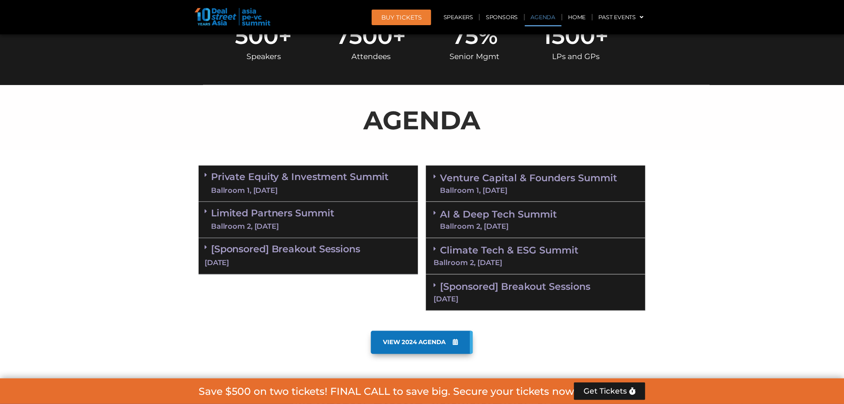
drag, startPoint x: 789, startPoint y: 248, endPoint x: 699, endPoint y: 248, distance: 89.3
click at [789, 248] on section "Private Equity & Investment Summit Ballroom 1, [DATE] 8:00 am – 9:00 am | Regis…" at bounding box center [422, 238] width 844 height 153
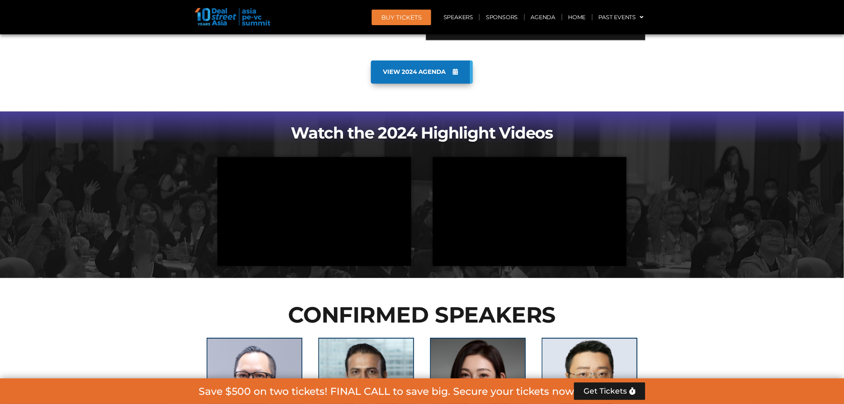
scroll to position [716, 0]
